Goal: Transaction & Acquisition: Purchase product/service

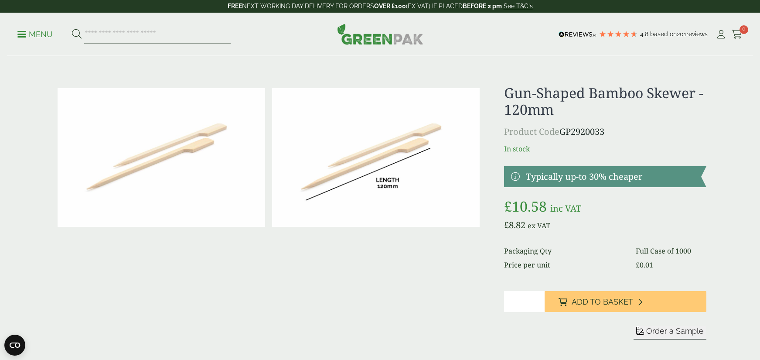
click at [32, 34] on p "Menu" at bounding box center [34, 34] width 35 height 10
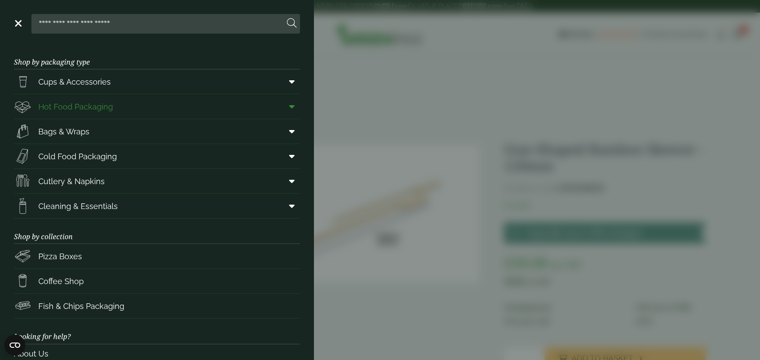
click at [293, 108] on icon at bounding box center [292, 106] width 6 height 9
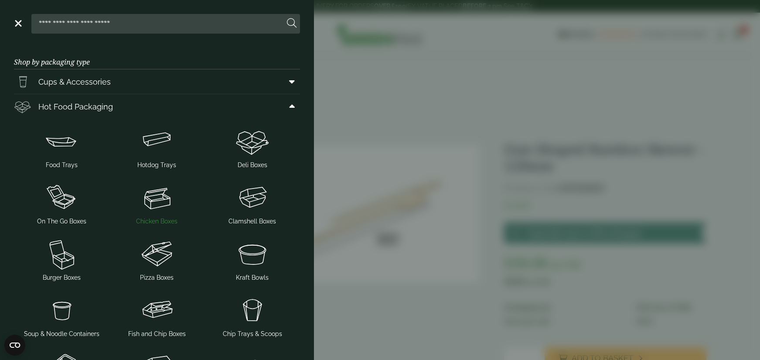
click at [152, 219] on span "Chicken Boxes" at bounding box center [156, 221] width 41 height 9
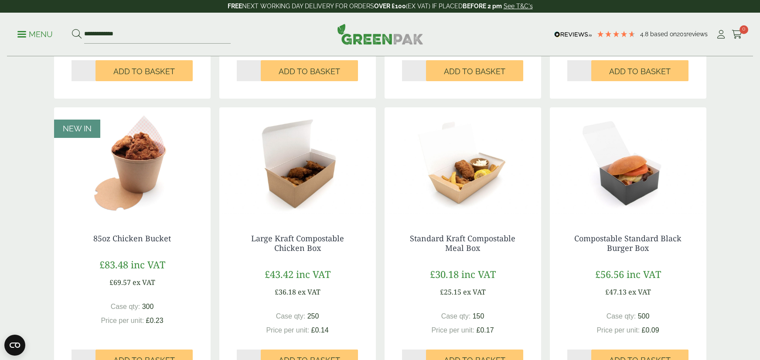
scroll to position [415, 0]
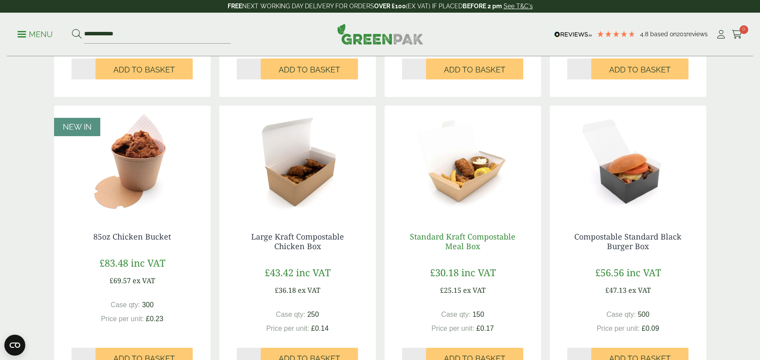
click at [453, 238] on link "Standard Kraft Compostable Meal Box" at bounding box center [463, 241] width 106 height 20
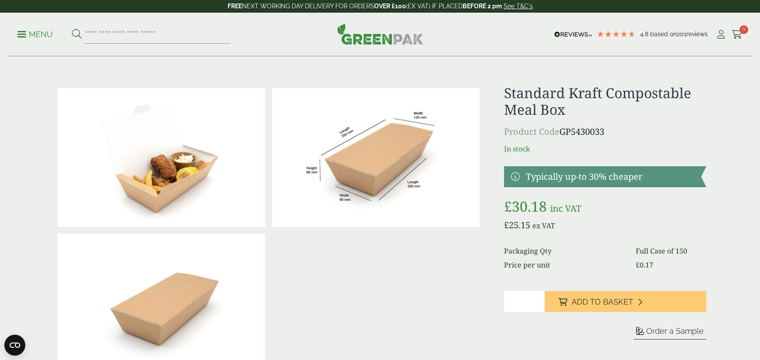
click at [310, 173] on img at bounding box center [376, 157] width 208 height 139
